Goal: Task Accomplishment & Management: Manage account settings

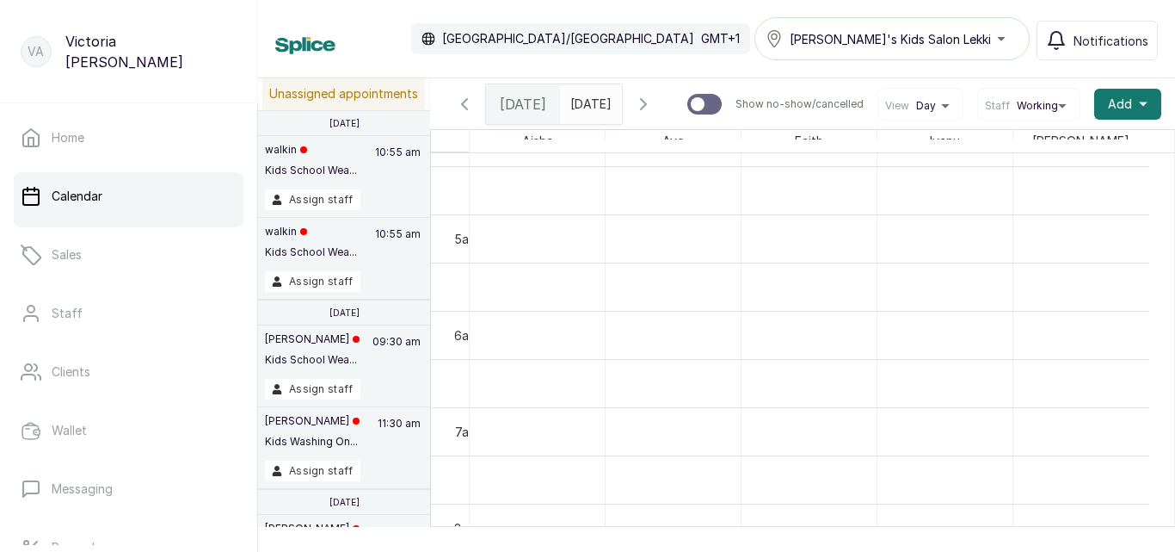
scroll to position [376, 0]
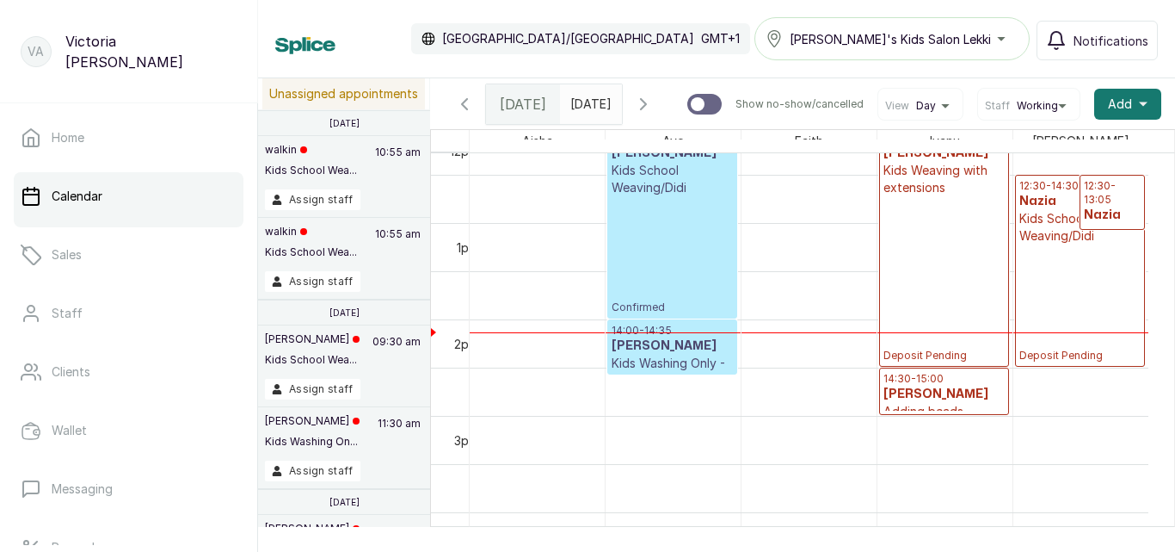
click at [654, 99] on icon "button" at bounding box center [643, 104] width 21 height 21
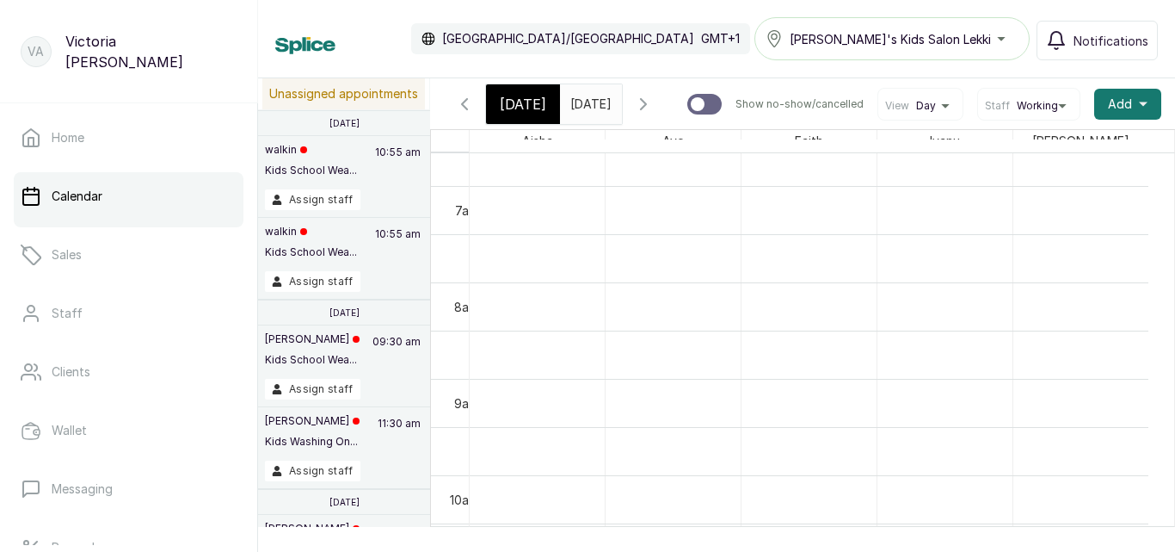
click at [646, 104] on icon "button" at bounding box center [643, 104] width 5 height 10
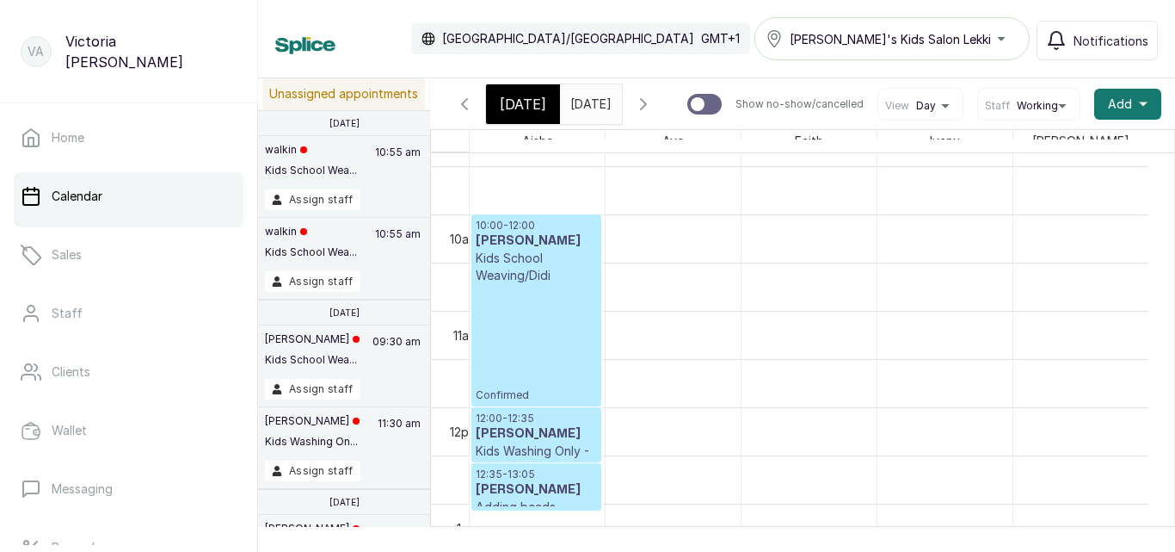
click at [511, 102] on span "[DATE]" at bounding box center [523, 104] width 46 height 21
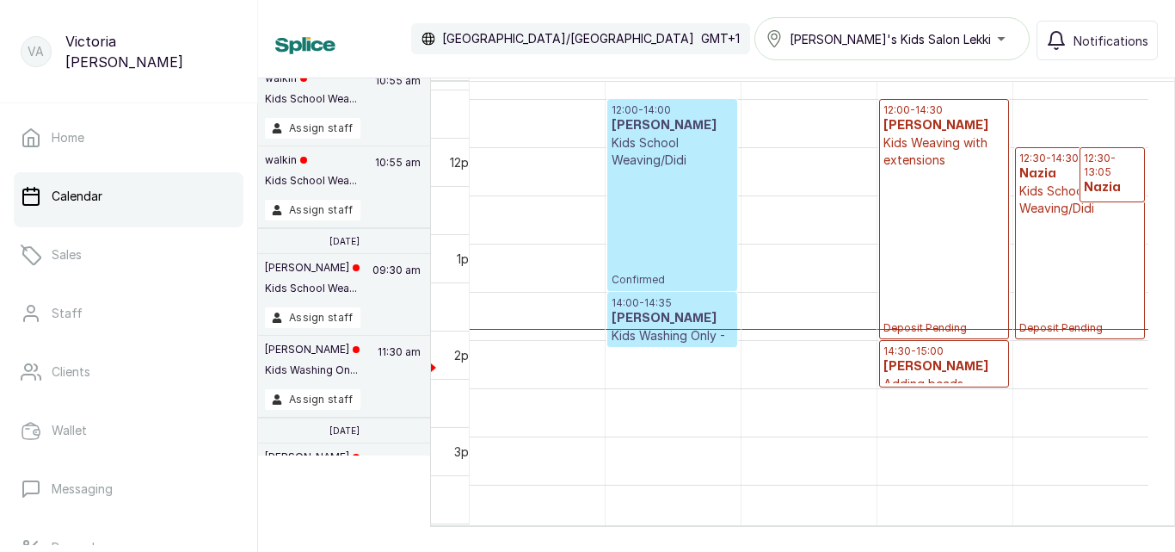
scroll to position [1139, 0]
click at [707, 219] on div "12:00 - 14:00 [PERSON_NAME] Kids School Weaving/Didi Confirmed" at bounding box center [672, 194] width 121 height 183
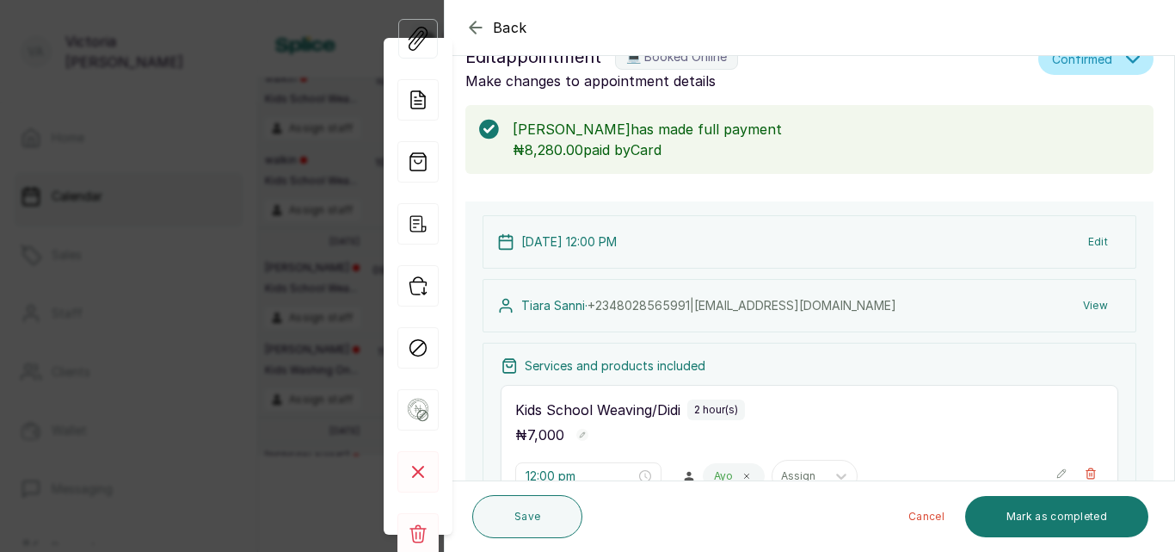
scroll to position [0, 0]
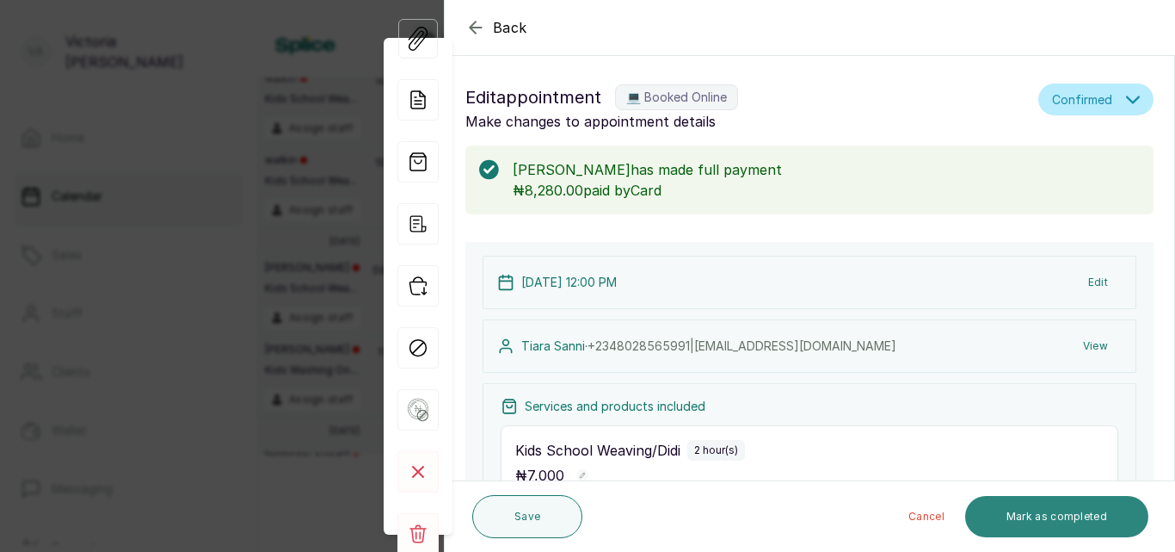
click at [1037, 522] on button "Mark as completed" at bounding box center [1056, 516] width 183 height 41
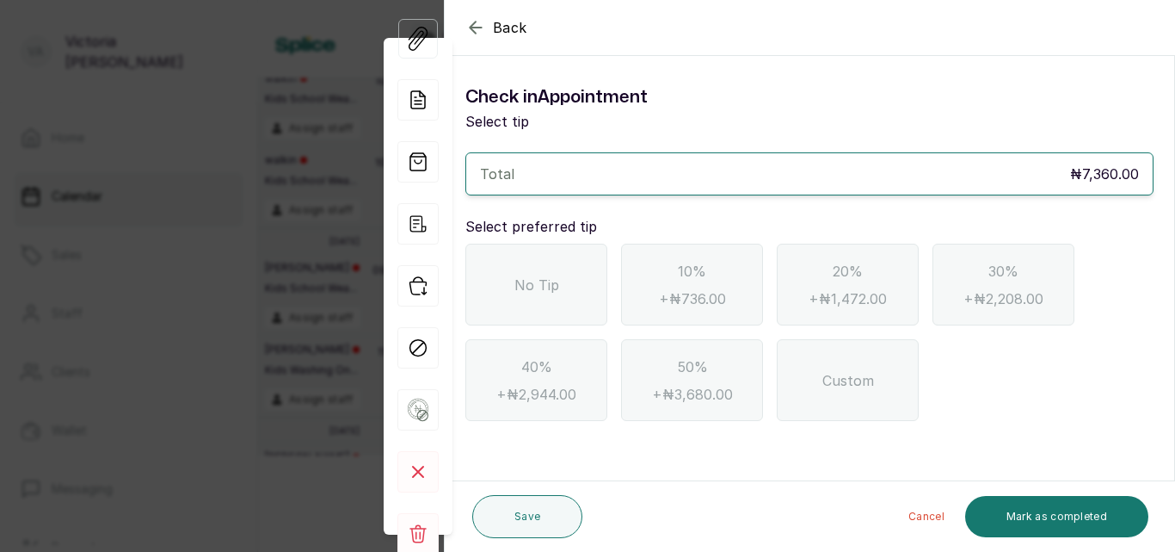
click at [537, 285] on span "No Tip" at bounding box center [537, 284] width 45 height 21
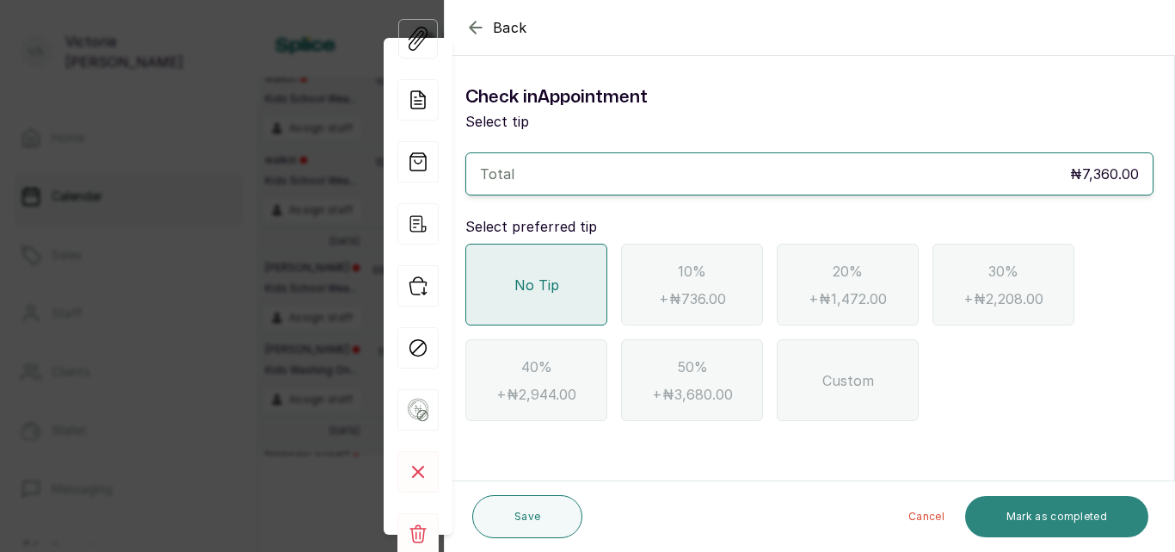
click at [1041, 518] on button "Mark as completed" at bounding box center [1056, 516] width 183 height 41
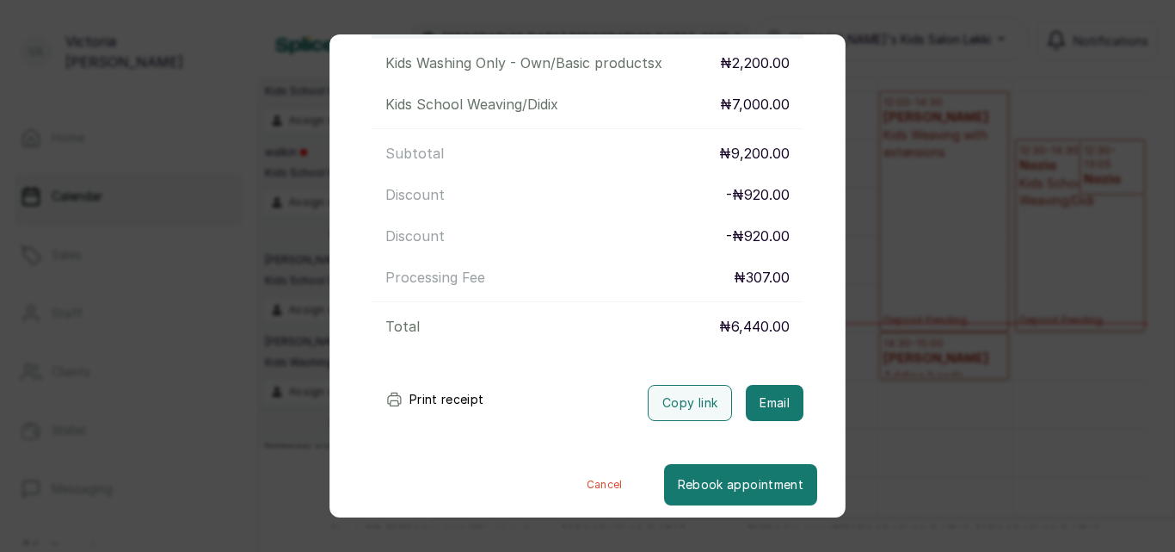
scroll to position [317, 0]
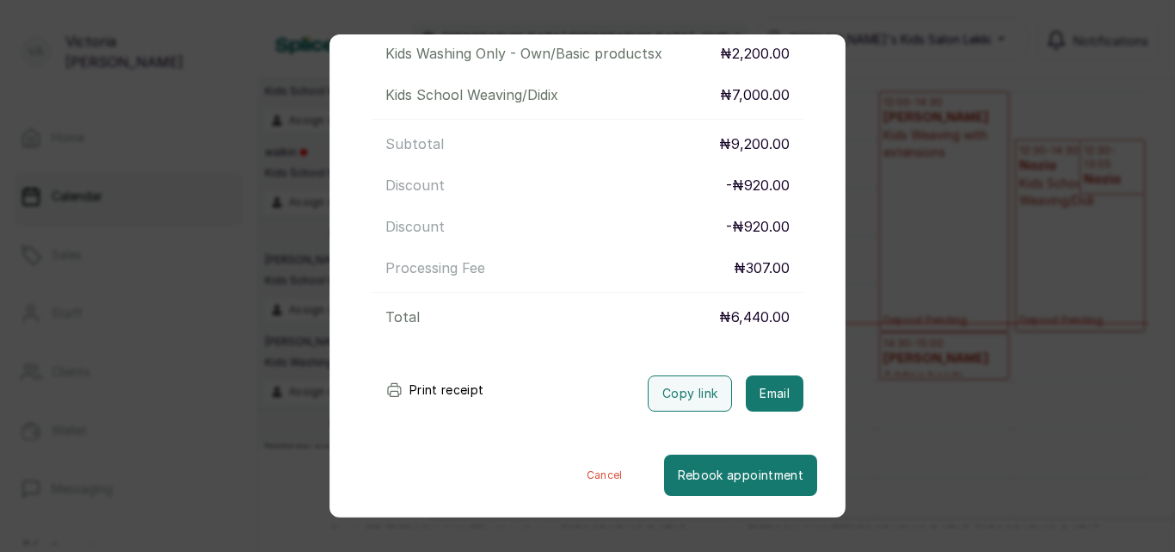
click at [1024, 373] on div "Transaction Details Booking ID: # SPiAH95a Date: [DATE] ・ 12:00 PM Billed to: […" at bounding box center [587, 276] width 1175 height 552
